Goal: Information Seeking & Learning: Learn about a topic

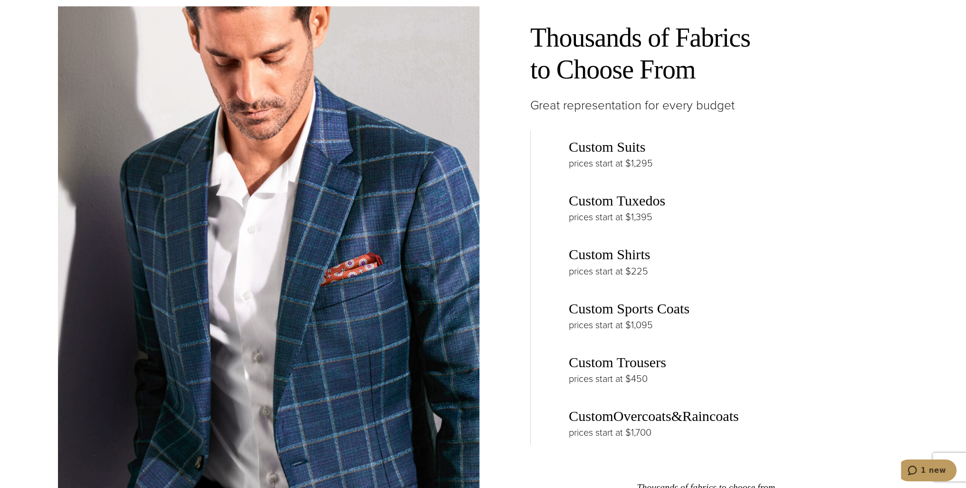
click at [601, 198] on link "Custom Tuxedos" at bounding box center [617, 200] width 96 height 16
click at [625, 144] on link "Custom Suits" at bounding box center [607, 147] width 77 height 16
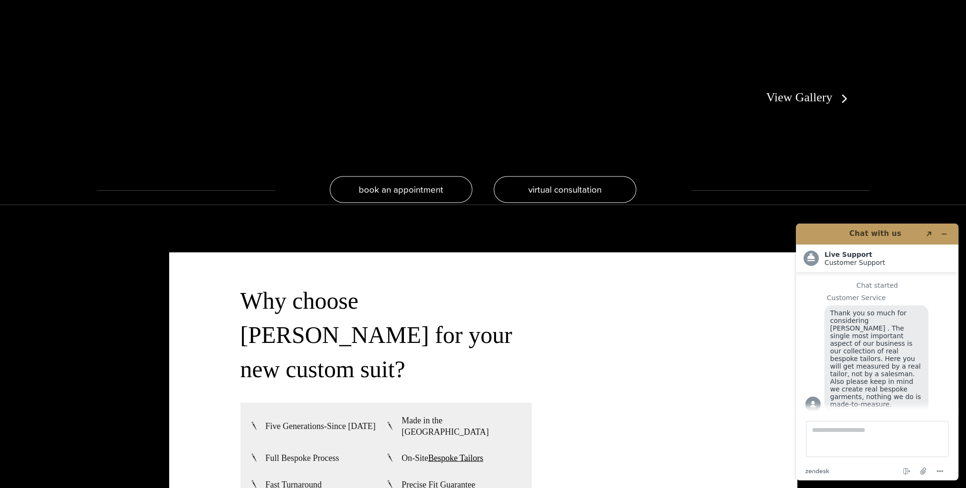
scroll to position [2567, 0]
